Goal: Task Accomplishment & Management: Use online tool/utility

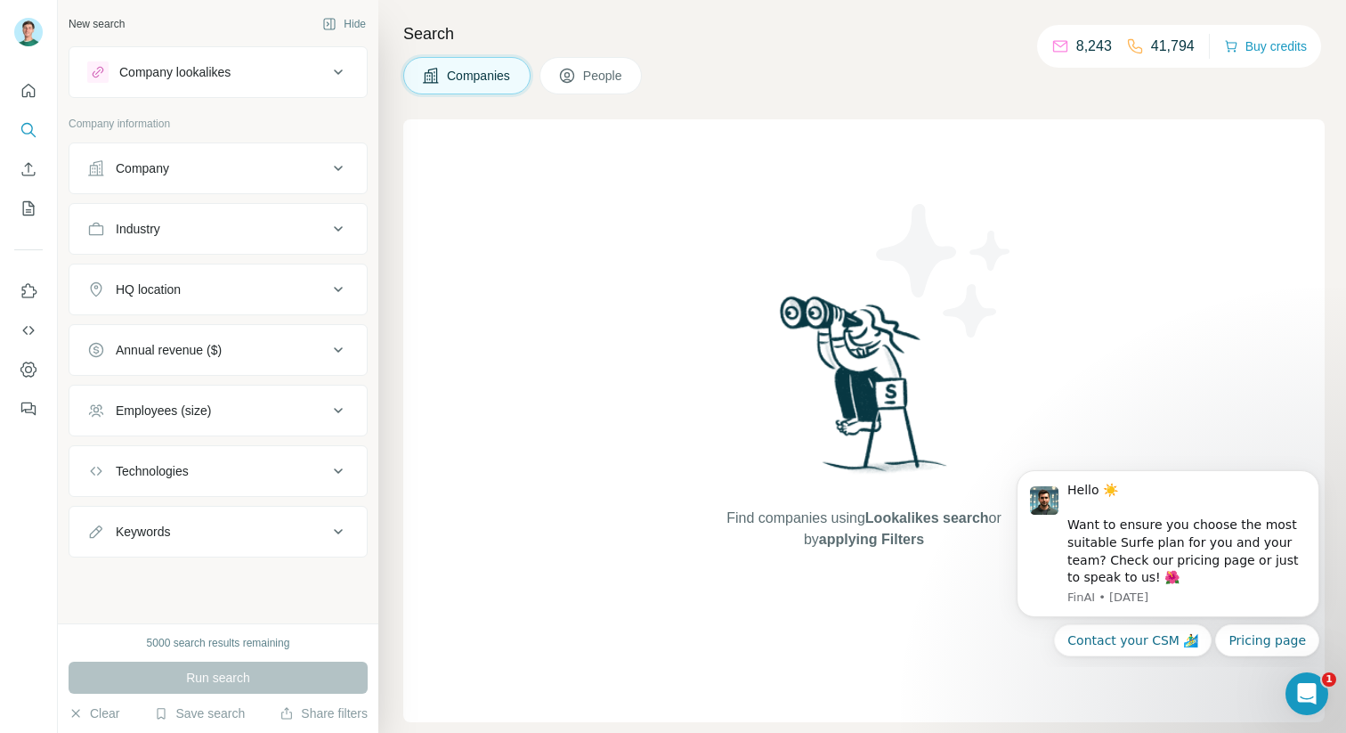
click at [31, 206] on icon "My lists" at bounding box center [30, 207] width 9 height 12
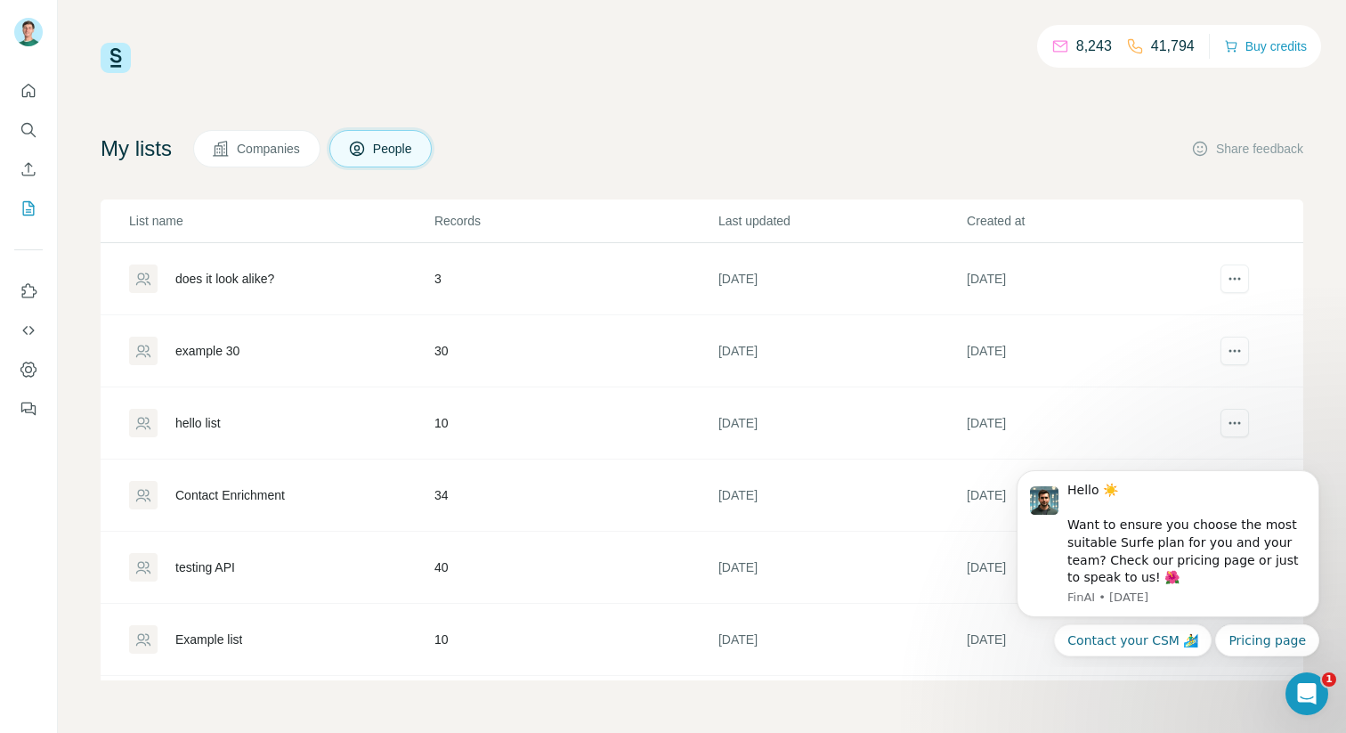
click at [223, 281] on div "does it look alike?" at bounding box center [224, 279] width 99 height 18
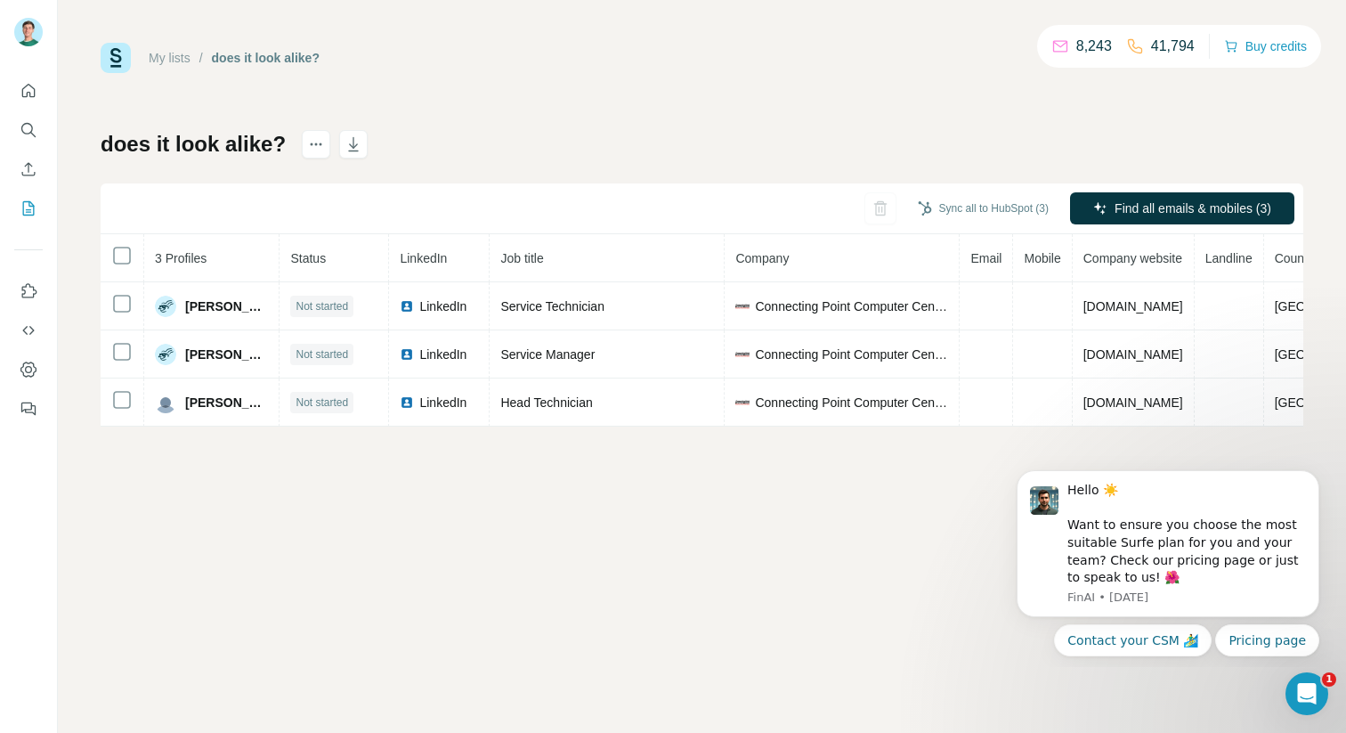
click at [962, 212] on button "Sync all to HubSpot (3)" at bounding box center [983, 208] width 156 height 27
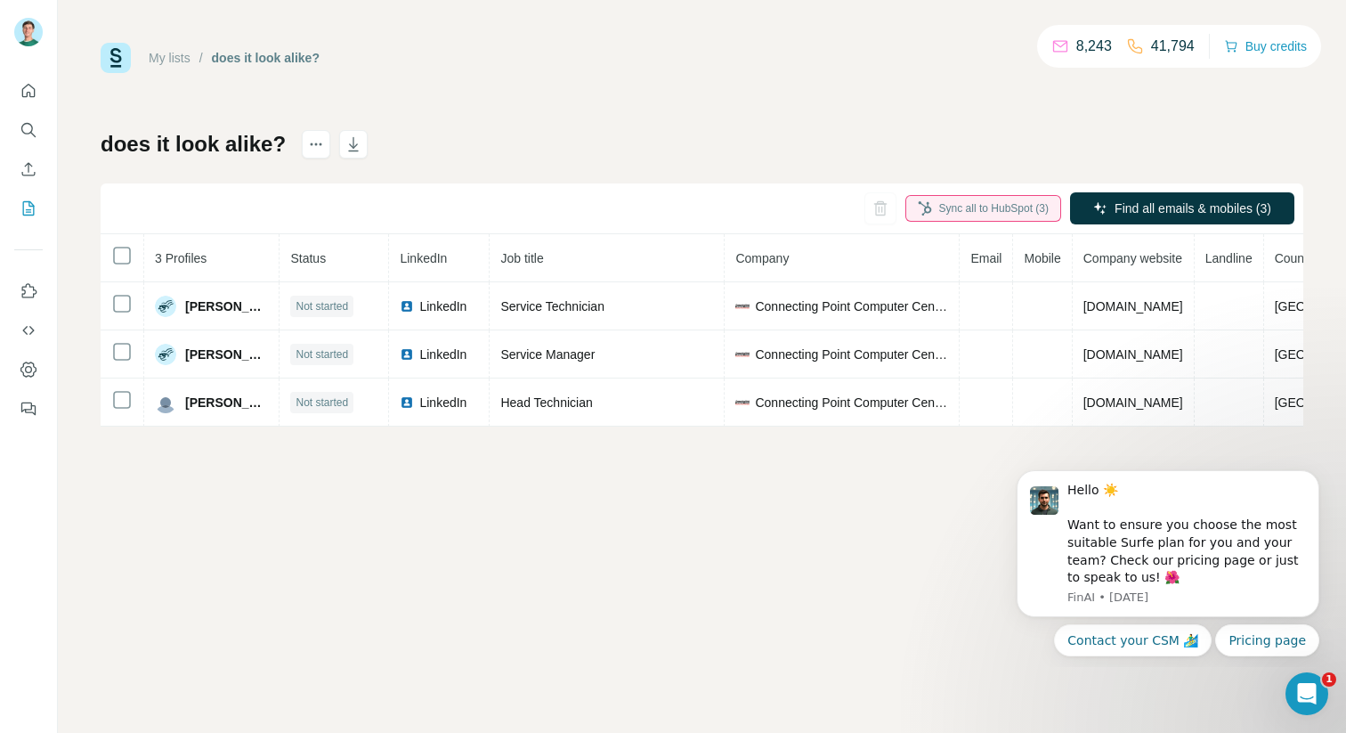
type input "**********"
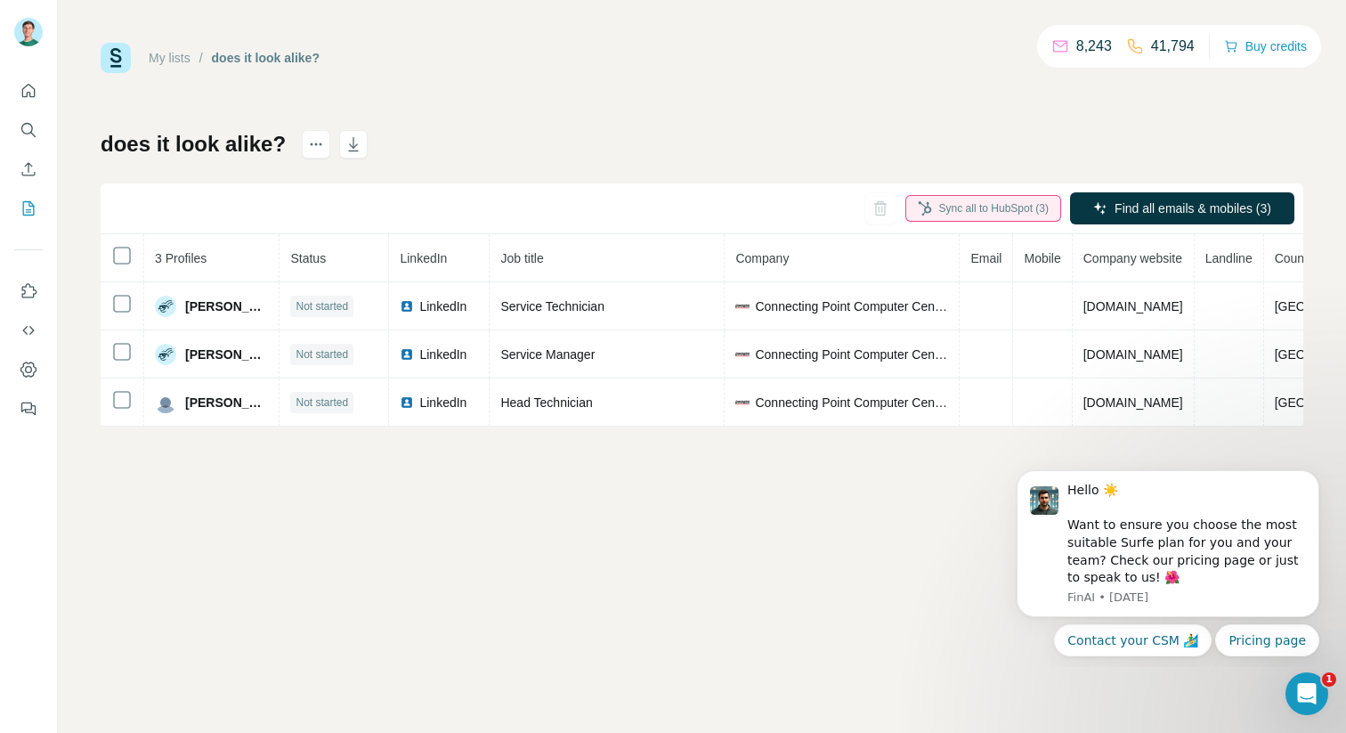
click at [39, 207] on button "My lists" at bounding box center [28, 208] width 28 height 32
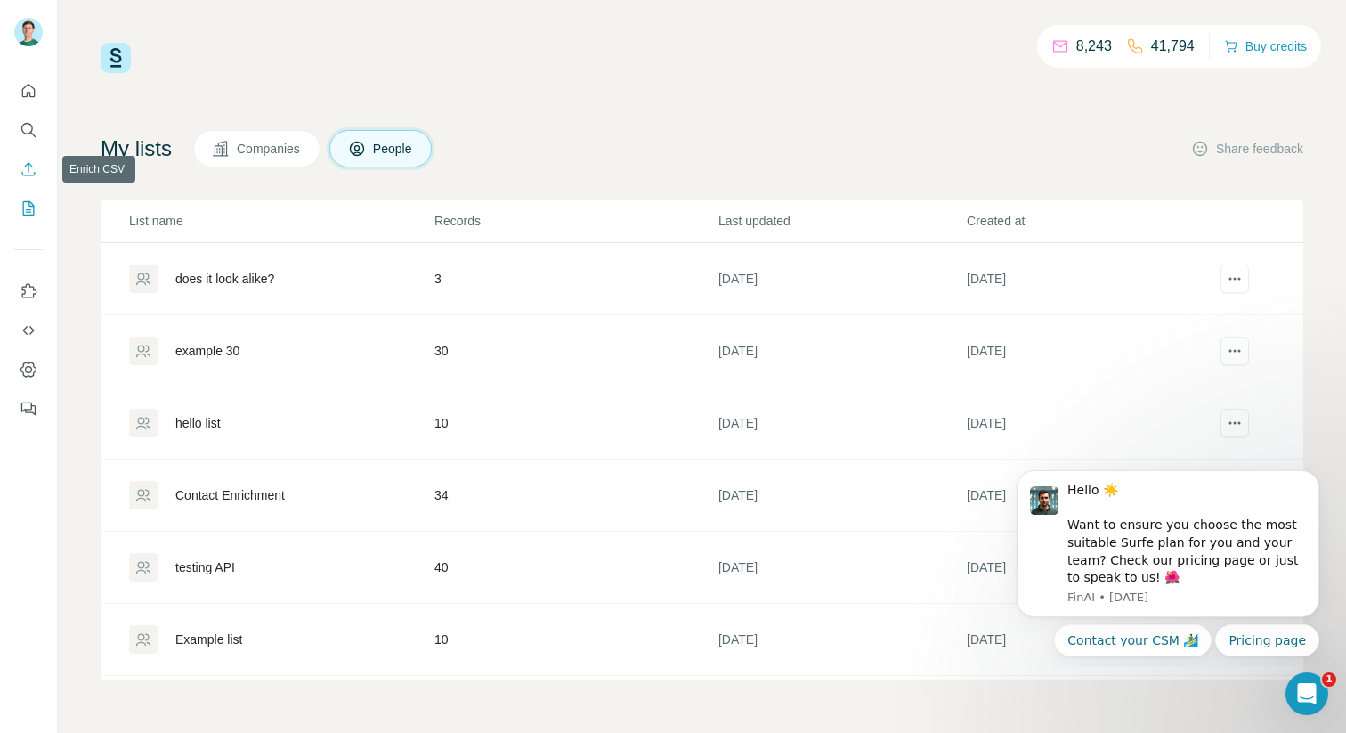
click at [23, 165] on icon "Enrich CSV" at bounding box center [29, 169] width 18 height 18
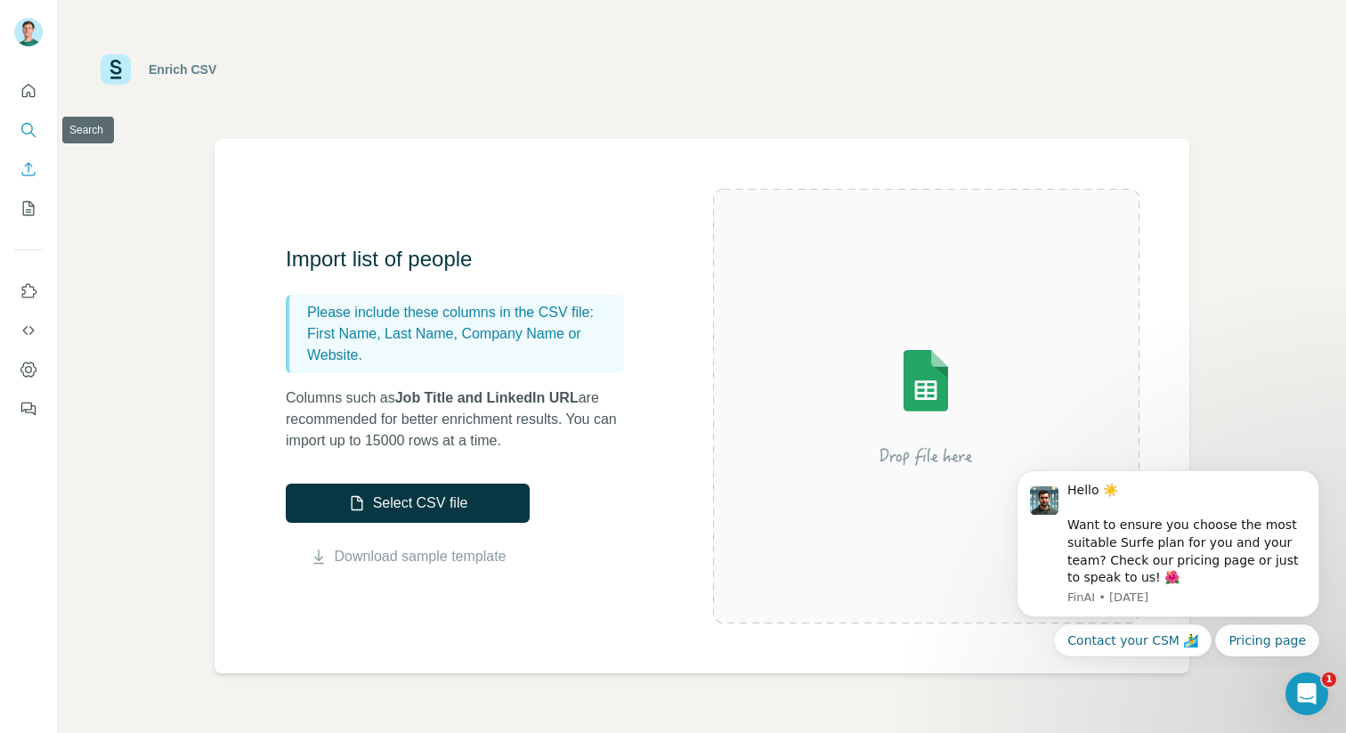
click at [30, 124] on icon "Search" at bounding box center [27, 129] width 12 height 12
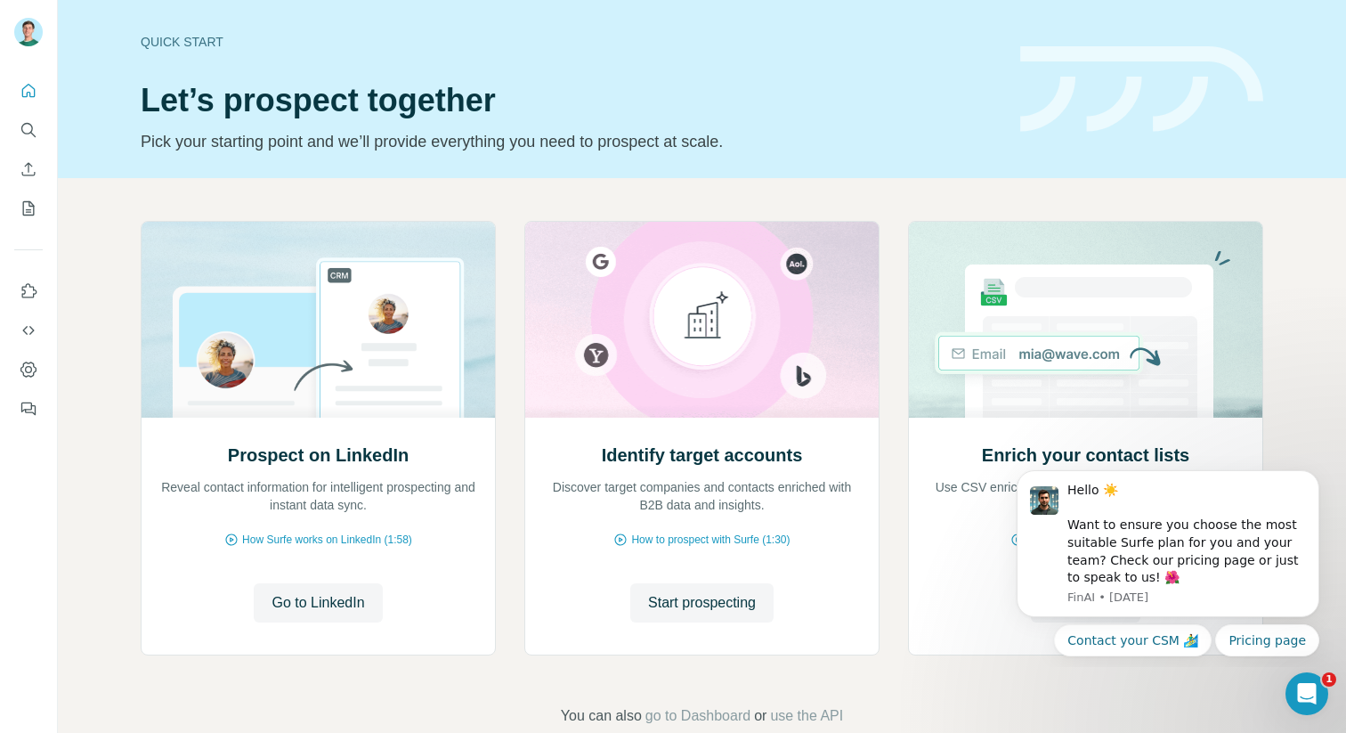
click at [677, 23] on div "Quick start Let’s prospect together Pick your starting point and we’ll provide …" at bounding box center [702, 89] width 1288 height 178
